Goal: Complete application form

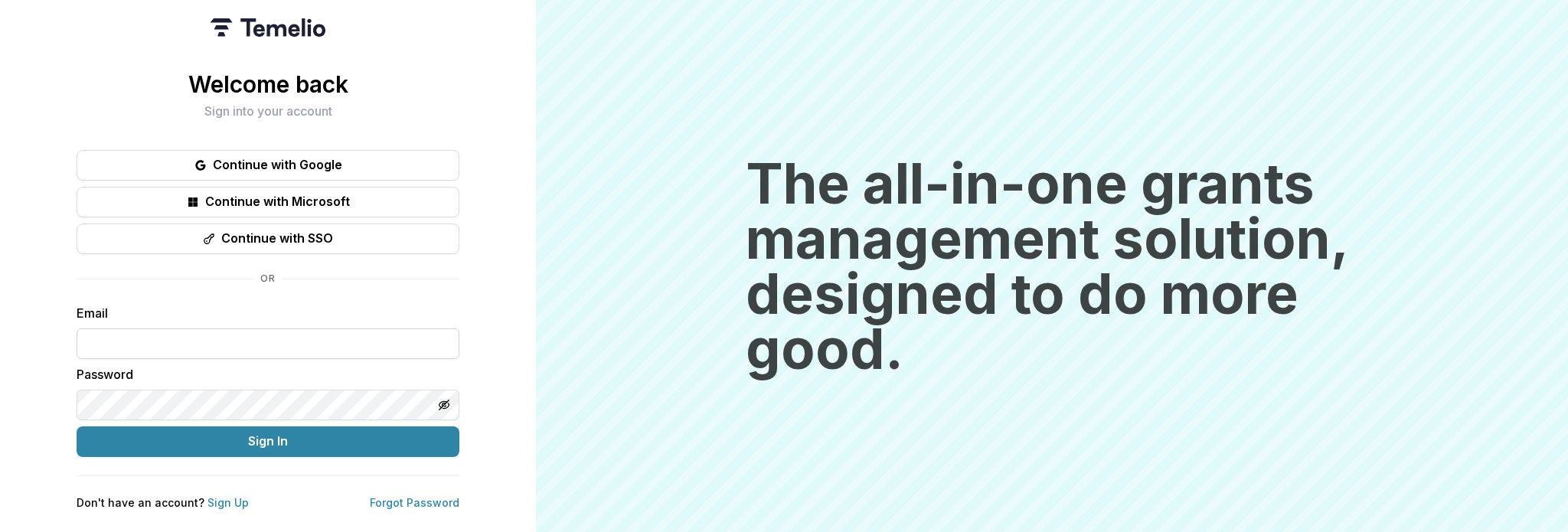
type input "**********"
click at [42, 299] on div "**********" at bounding box center [268, 266] width 536 height 532
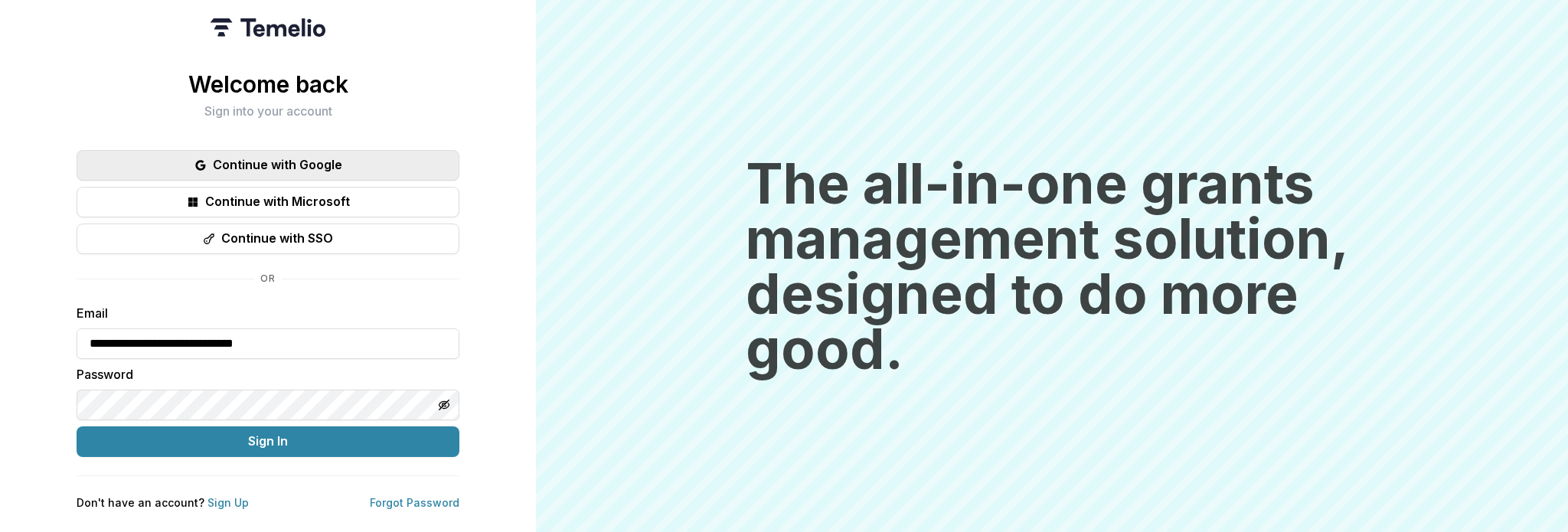
click at [234, 155] on button "Continue with Google" at bounding box center [268, 165] width 383 height 31
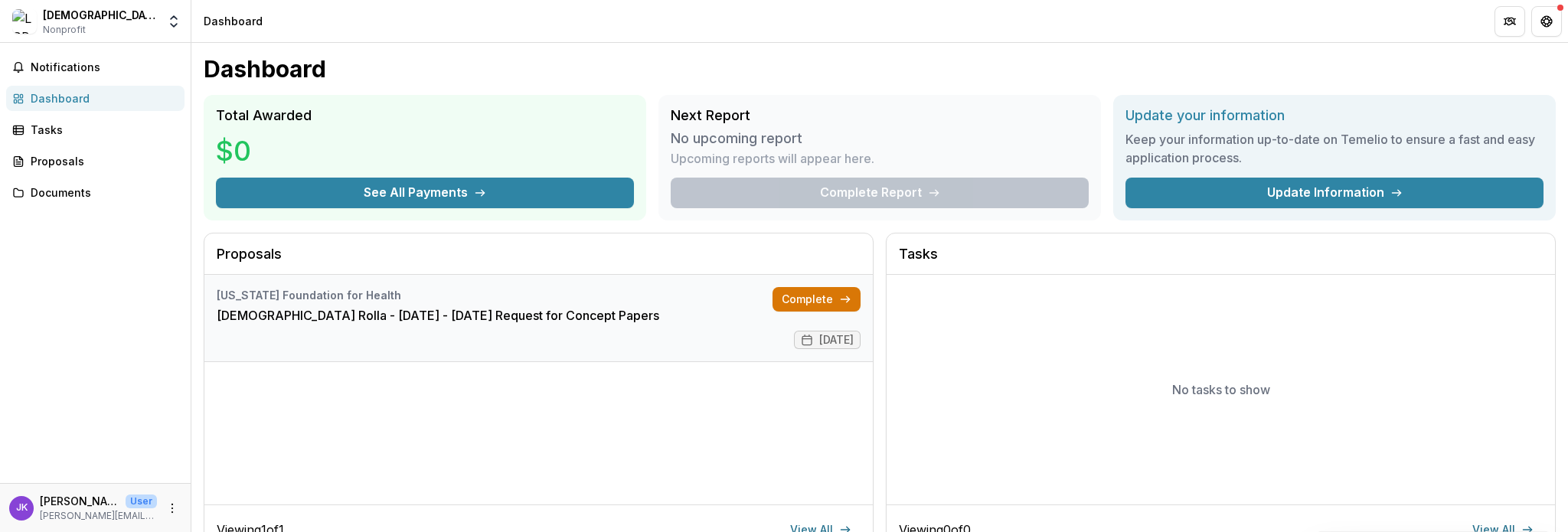
click at [813, 311] on link "Complete" at bounding box center [817, 299] width 88 height 25
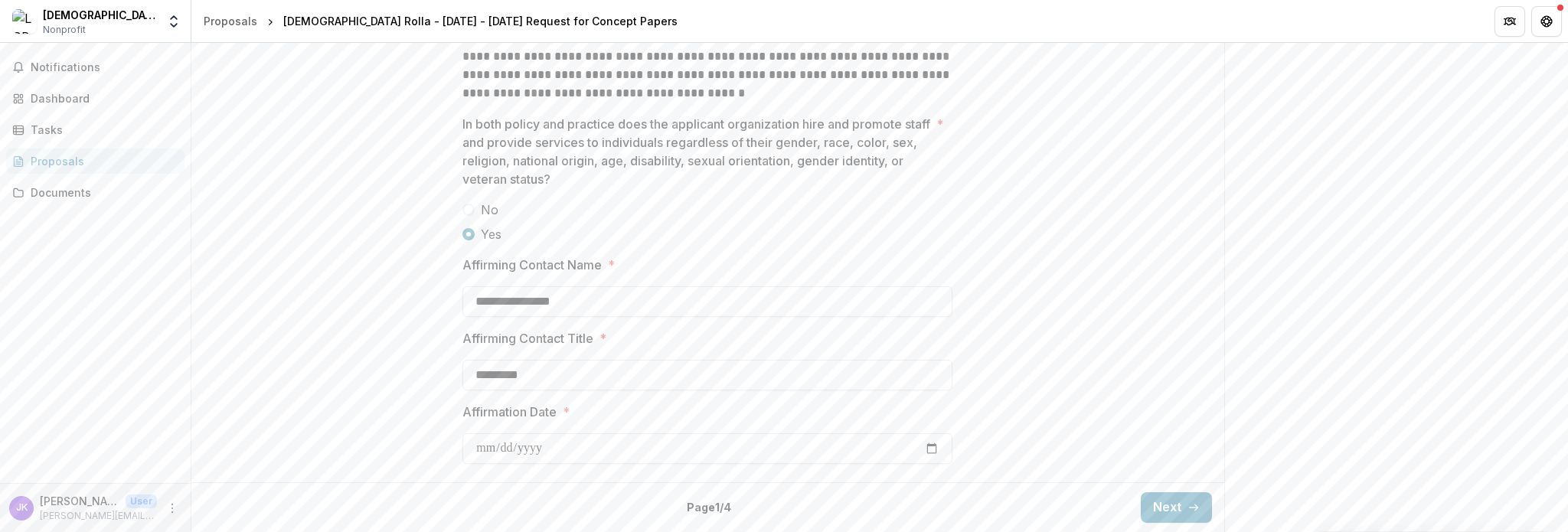
scroll to position [2158, 0]
click at [1151, 512] on button "Next" at bounding box center [1177, 507] width 71 height 31
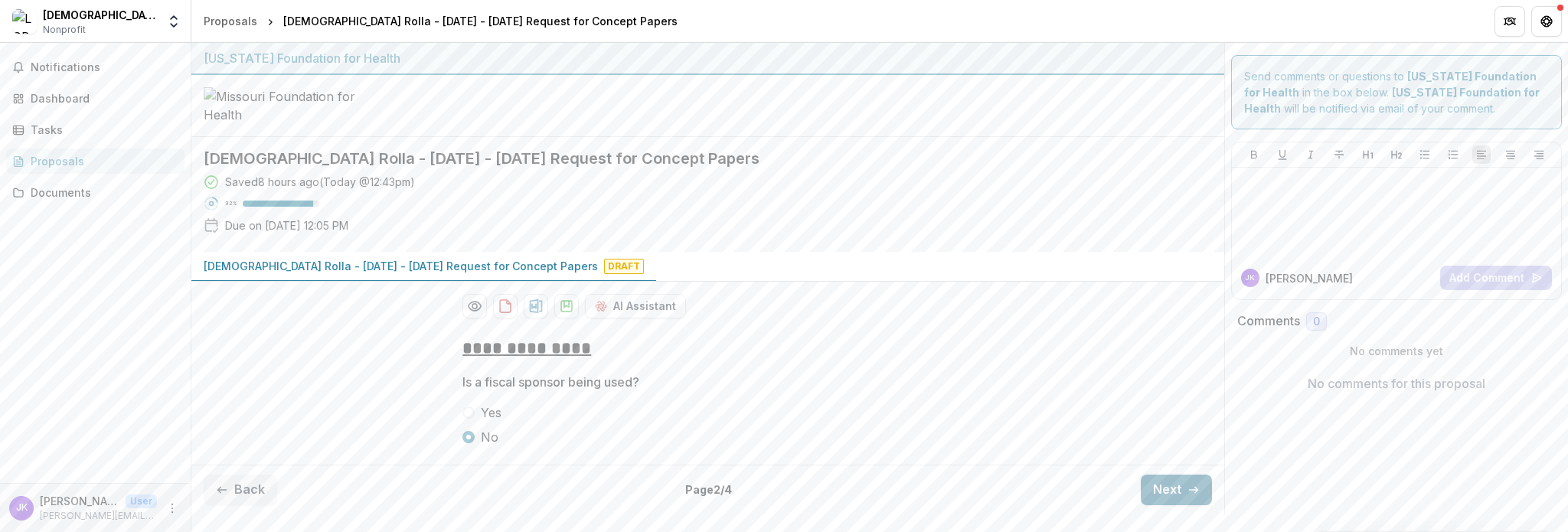
scroll to position [97, 0]
click at [1151, 505] on button "Next" at bounding box center [1177, 490] width 71 height 31
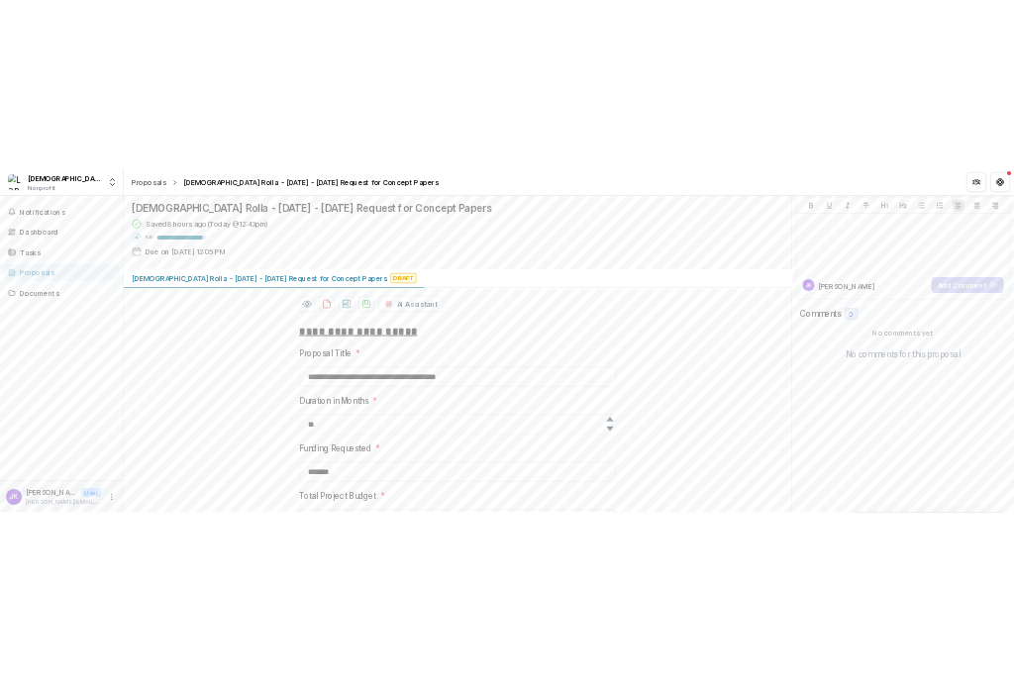
scroll to position [1740, 0]
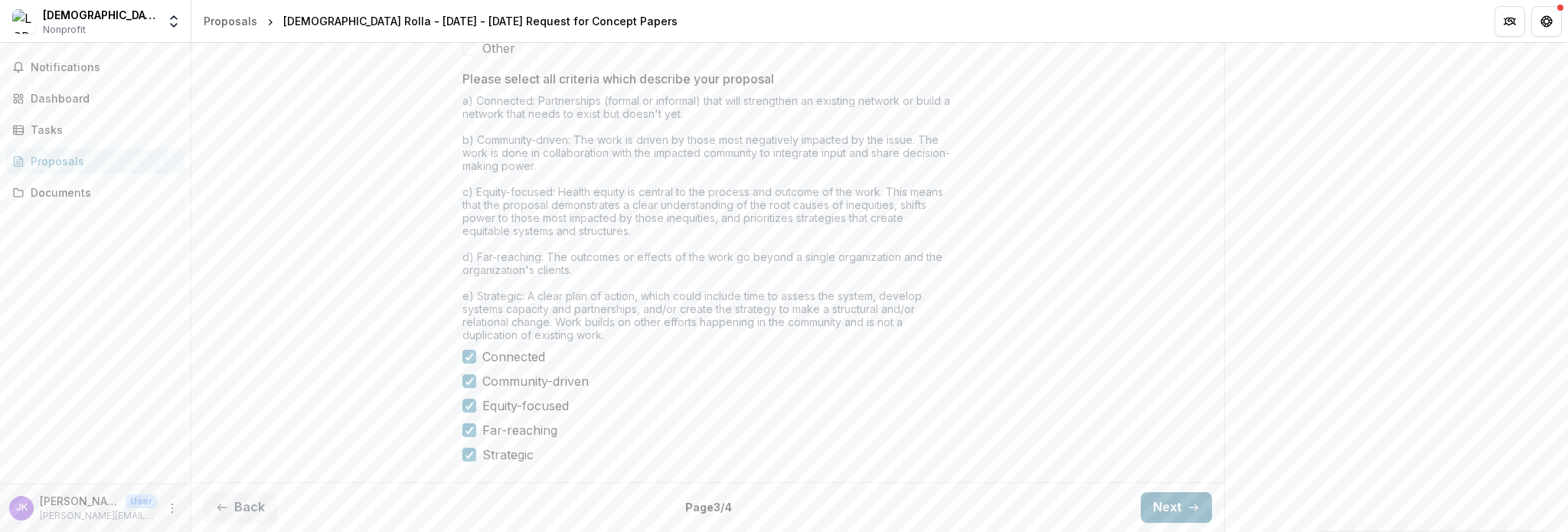
click at [1152, 512] on button "Next" at bounding box center [1177, 507] width 71 height 31
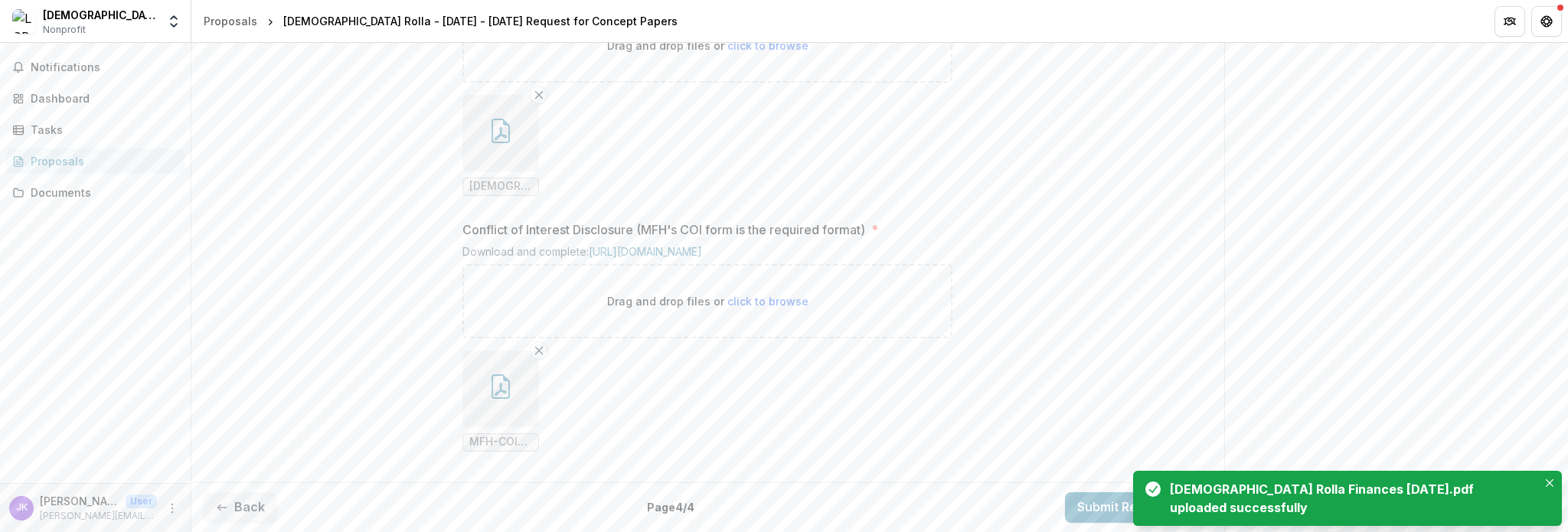
scroll to position [1788, 0]
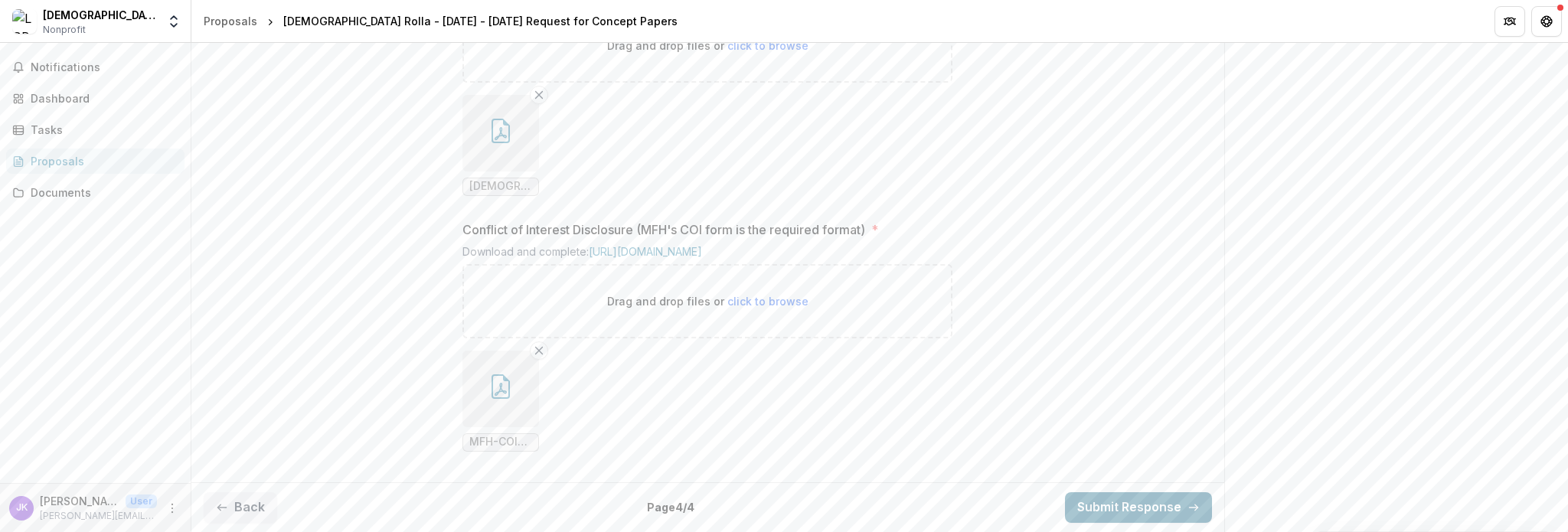
click at [1098, 506] on button "Submit Response" at bounding box center [1139, 507] width 147 height 31
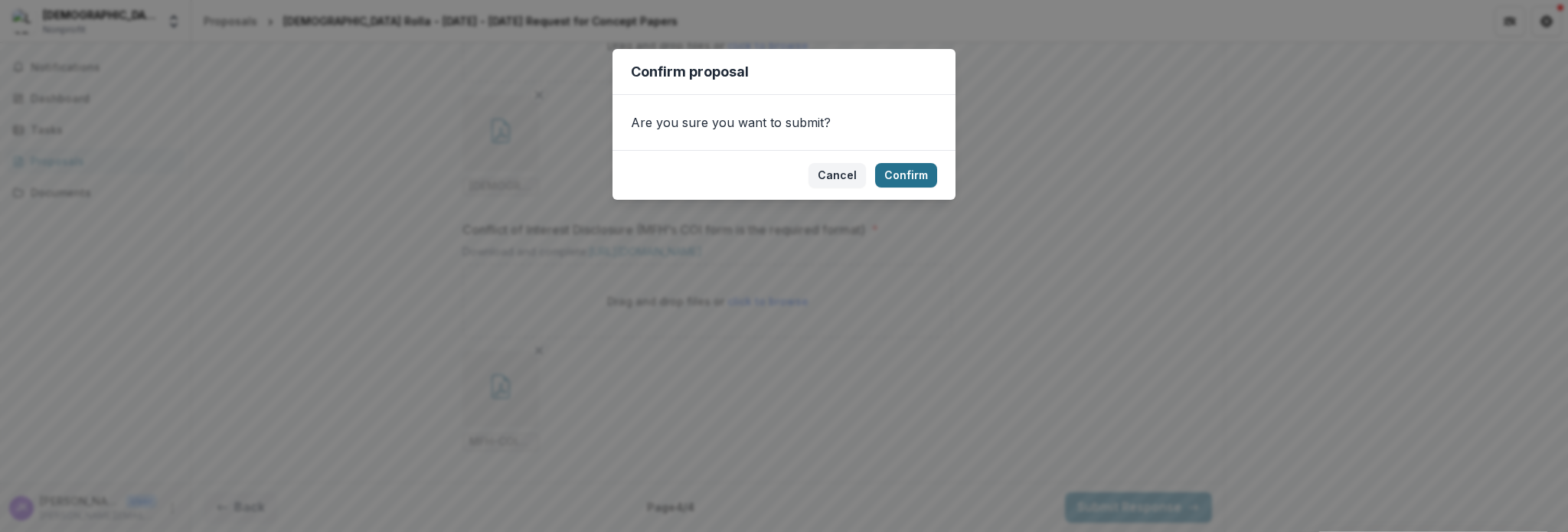
click at [897, 176] on button "Confirm" at bounding box center [906, 176] width 62 height 25
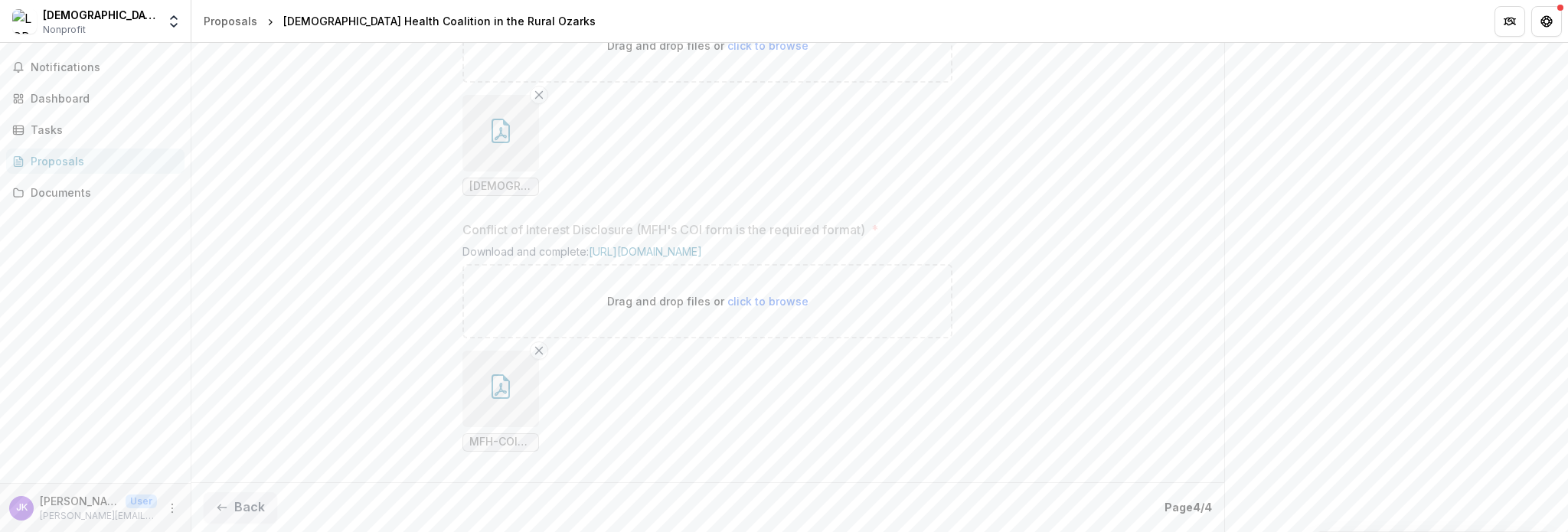
scroll to position [1836, 0]
